Goal: Task Accomplishment & Management: Use online tool/utility

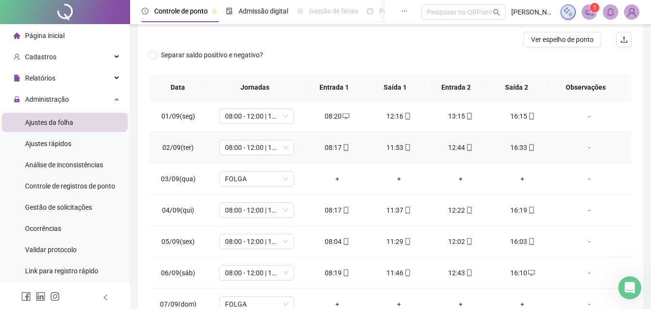
scroll to position [76, 0]
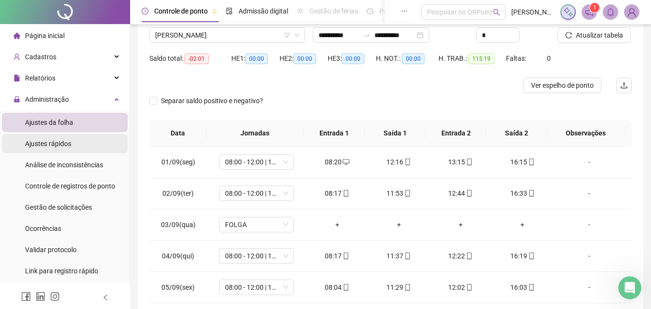
click at [43, 137] on div "Ajustes rápidos" at bounding box center [48, 143] width 46 height 19
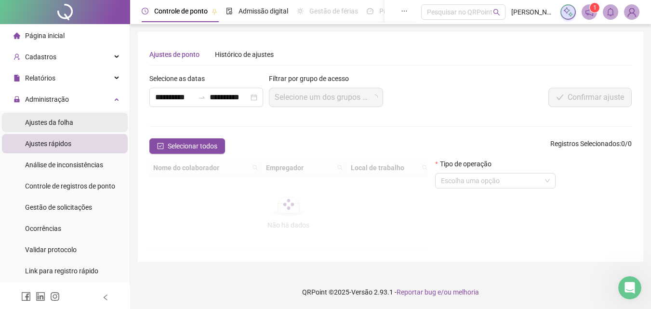
click at [47, 121] on span "Ajustes da folha" at bounding box center [49, 122] width 48 height 8
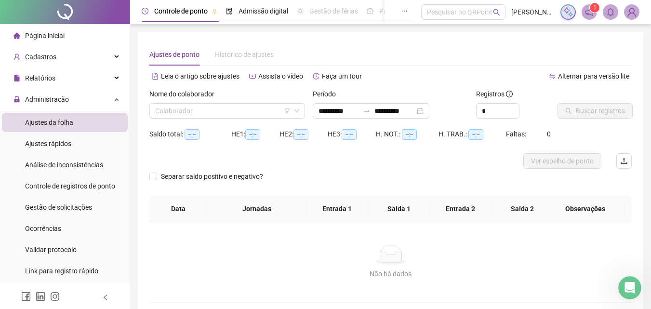
type input "**********"
click at [187, 115] on input "search" at bounding box center [222, 111] width 135 height 14
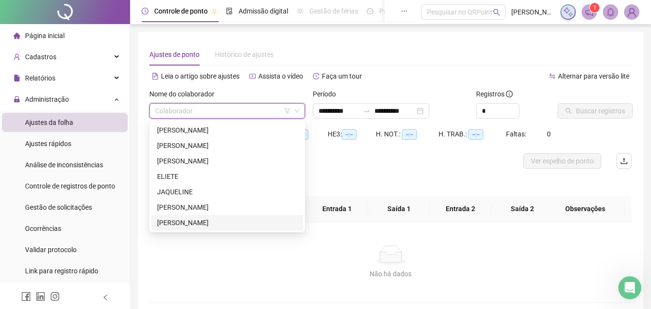
click at [183, 218] on div "[PERSON_NAME]" at bounding box center [227, 222] width 140 height 11
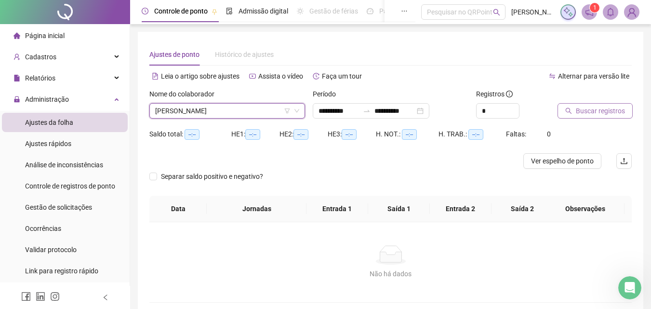
click at [579, 111] on span "Buscar registros" at bounding box center [599, 110] width 49 height 11
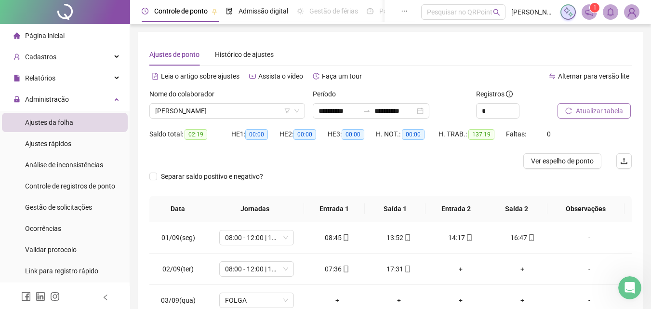
click at [49, 124] on span "Ajustes da folha" at bounding box center [49, 122] width 48 height 8
click at [76, 120] on li "Ajustes da folha" at bounding box center [65, 122] width 126 height 19
click at [179, 111] on span "[PERSON_NAME]" at bounding box center [227, 111] width 144 height 14
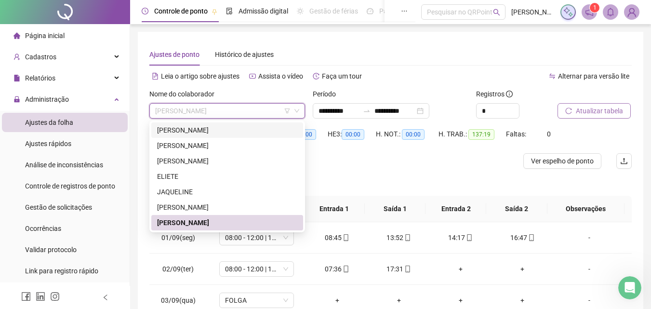
click at [179, 133] on div "[PERSON_NAME]" at bounding box center [227, 130] width 140 height 11
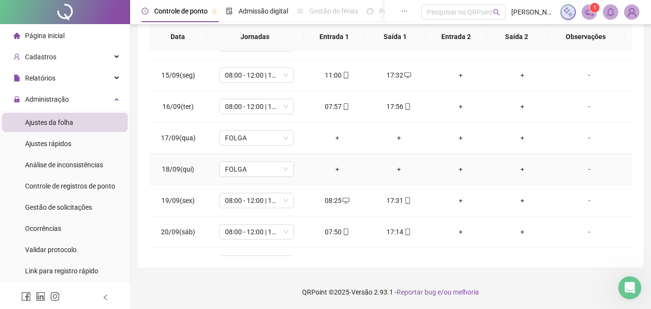
scroll to position [452, 0]
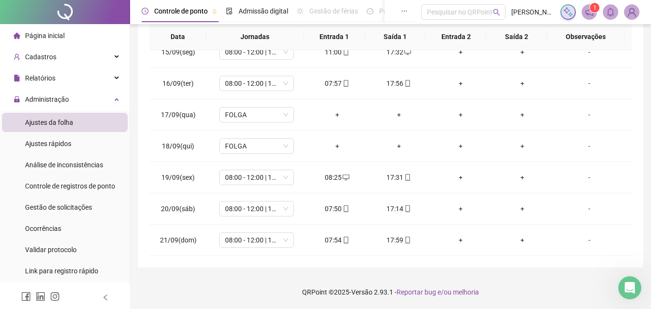
click at [39, 124] on span "Ajustes da folha" at bounding box center [49, 122] width 48 height 8
